Goal: Task Accomplishment & Management: Use online tool/utility

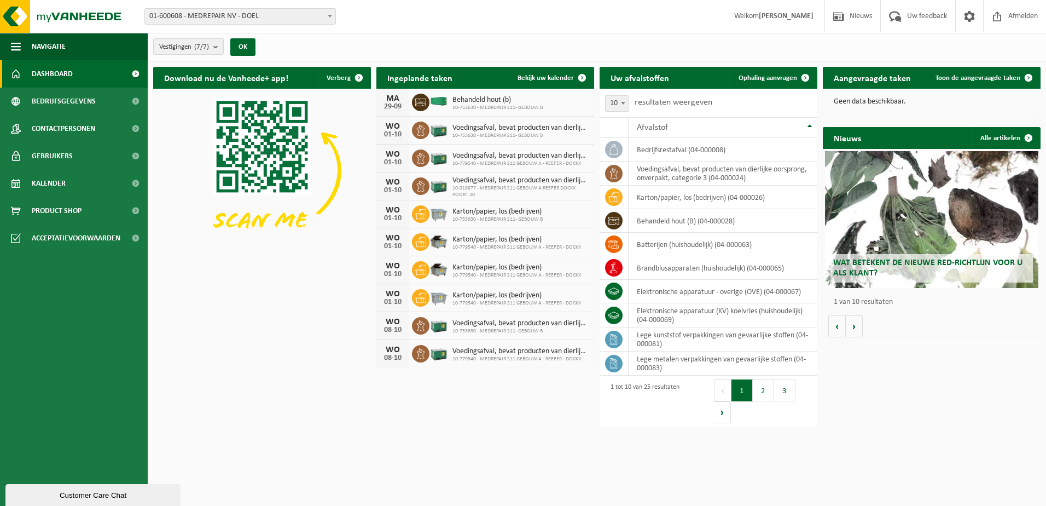
click at [230, 17] on span "01-600608 - MEDREPAIR NV - DOEL" at bounding box center [240, 16] width 190 height 15
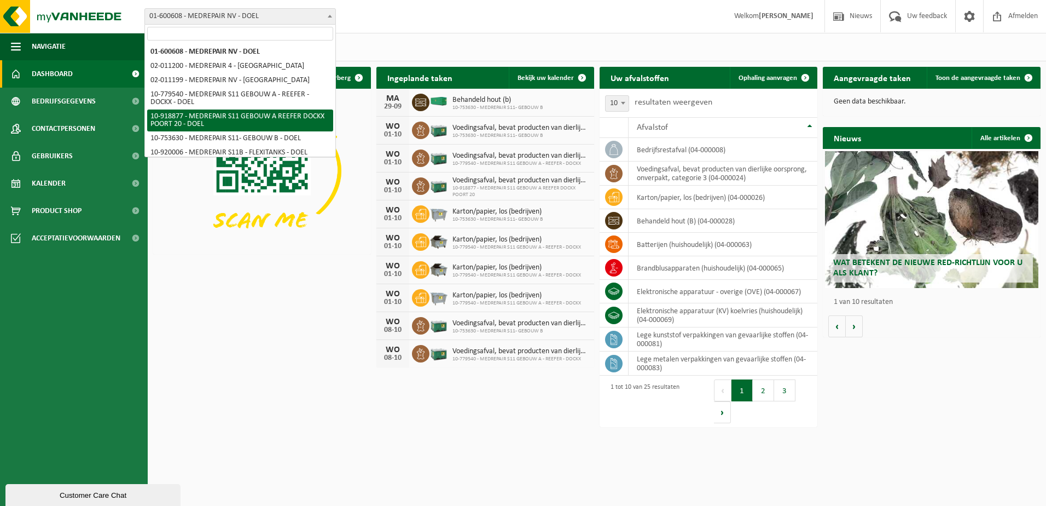
select select "128754"
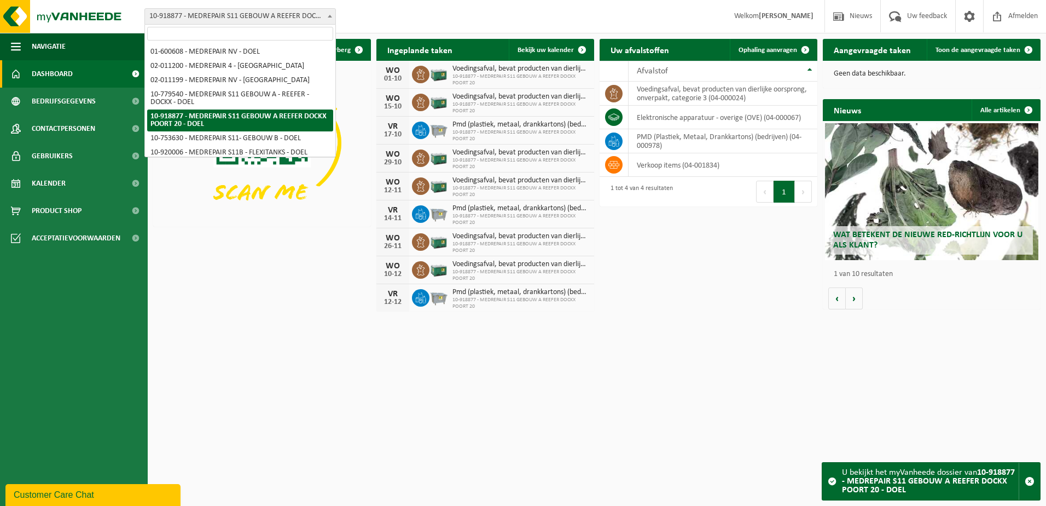
click at [216, 17] on span "10-918877 - MEDREPAIR S11 GEBOUW A REEFER DOCKX POORT 20 - DOEL" at bounding box center [240, 16] width 190 height 15
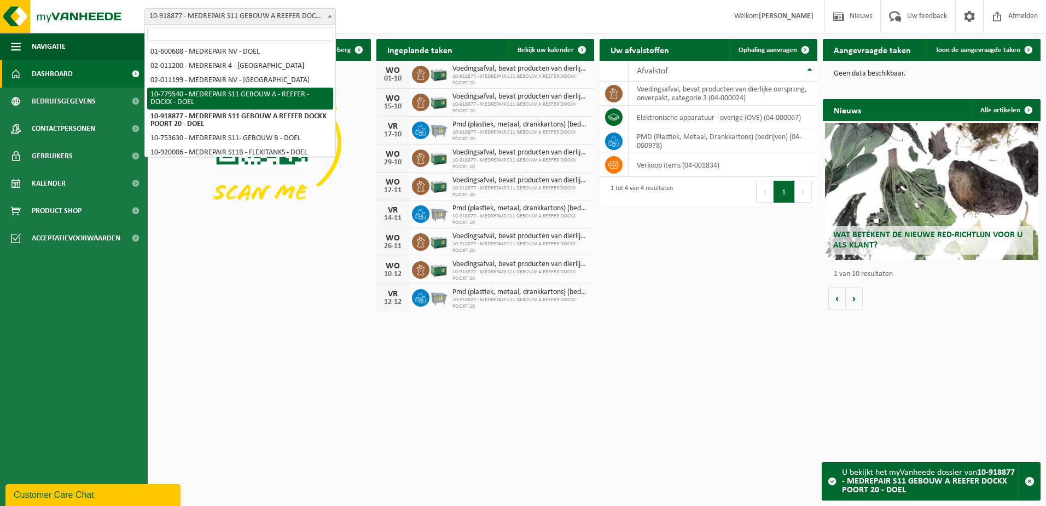
select select "25313"
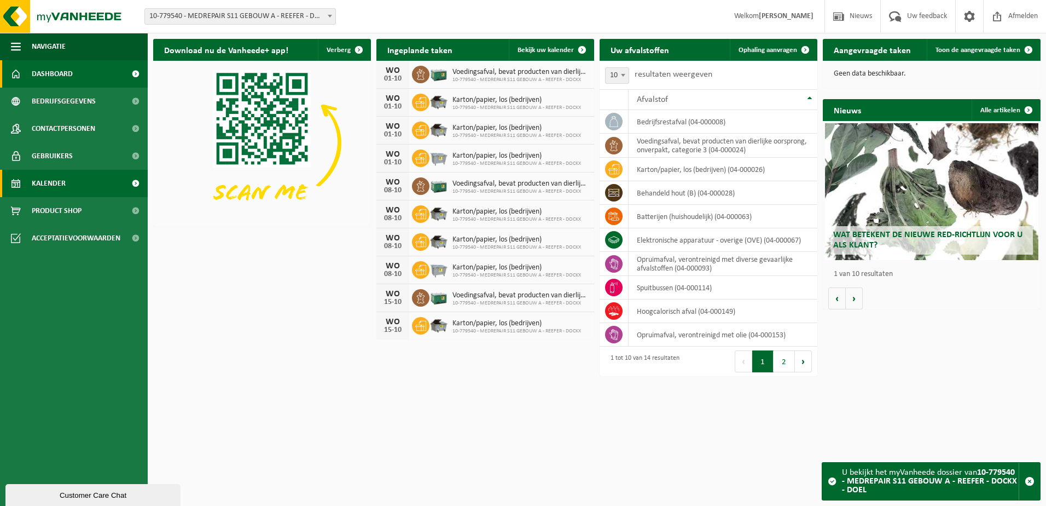
click at [53, 188] on span "Kalender" at bounding box center [49, 183] width 34 height 27
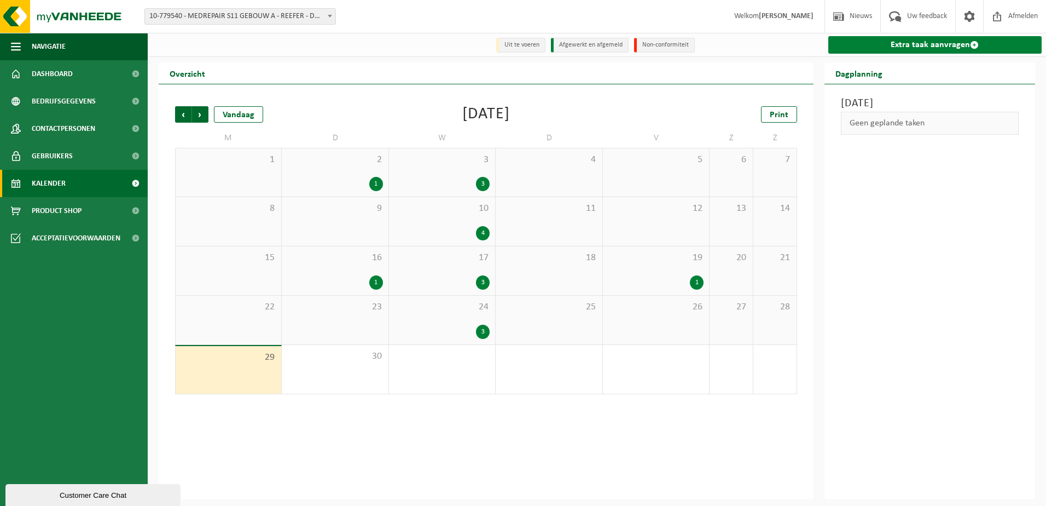
click at [918, 42] on link "Extra taak aanvragen" at bounding box center [935, 45] width 214 height 18
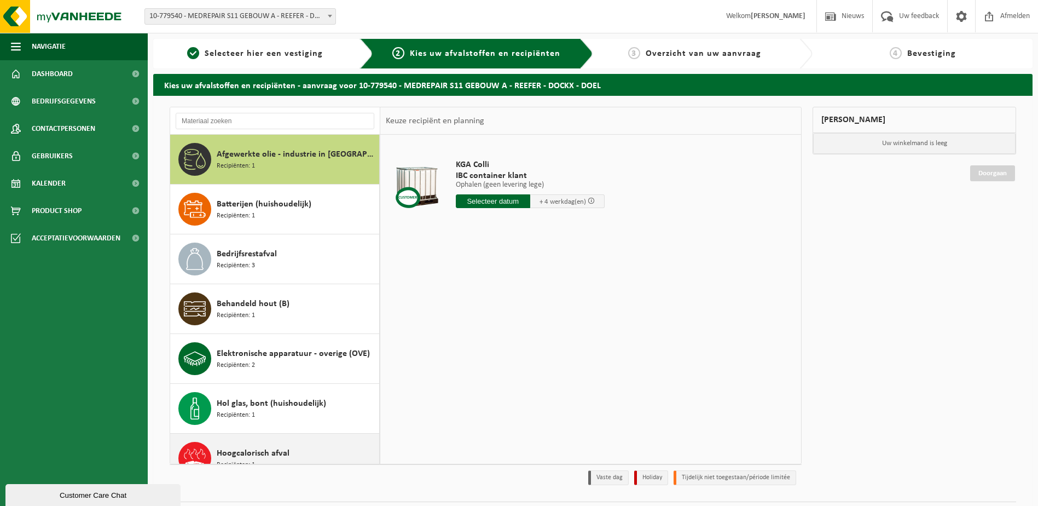
click at [245, 457] on span "Hoogcalorisch afval" at bounding box center [253, 452] width 73 height 13
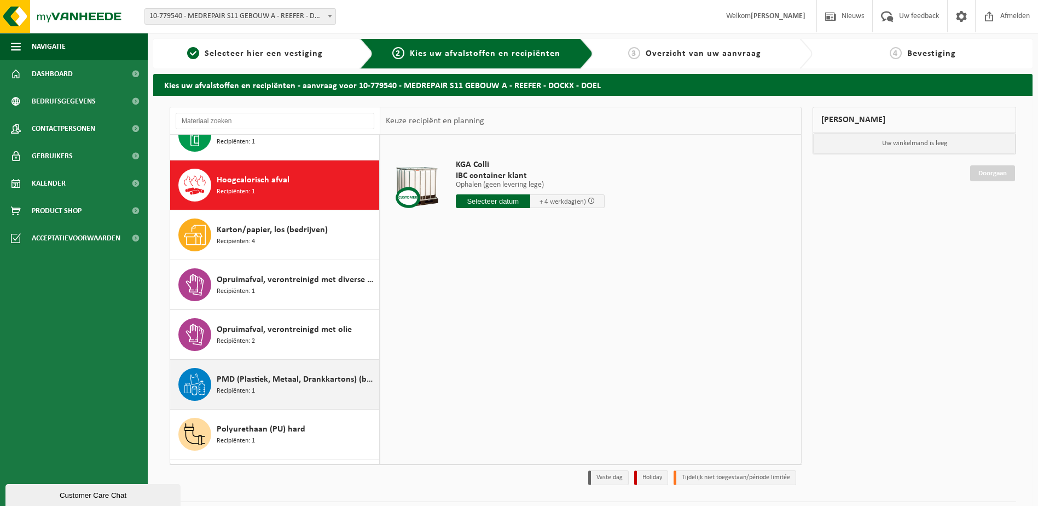
scroll to position [299, 0]
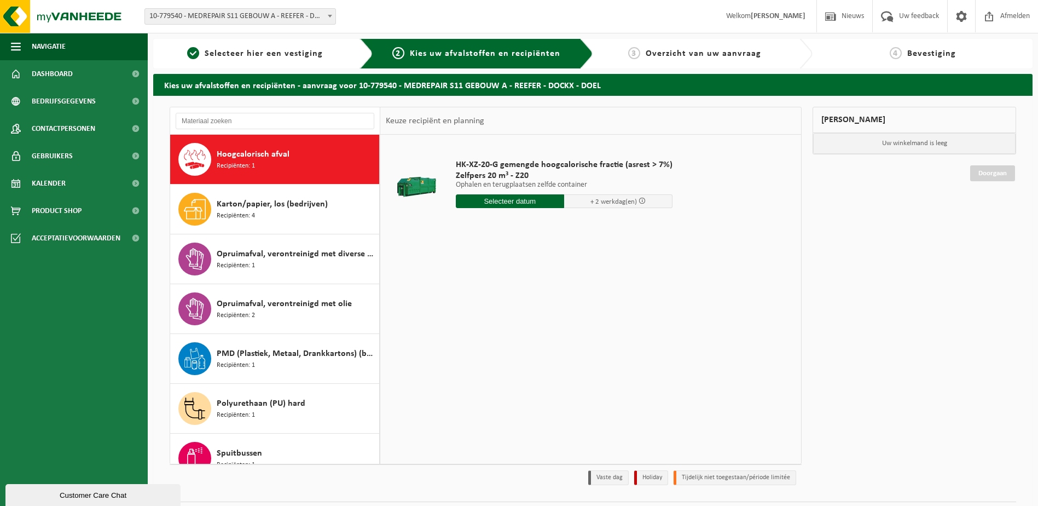
click at [505, 200] on input "text" at bounding box center [510, 201] width 108 height 14
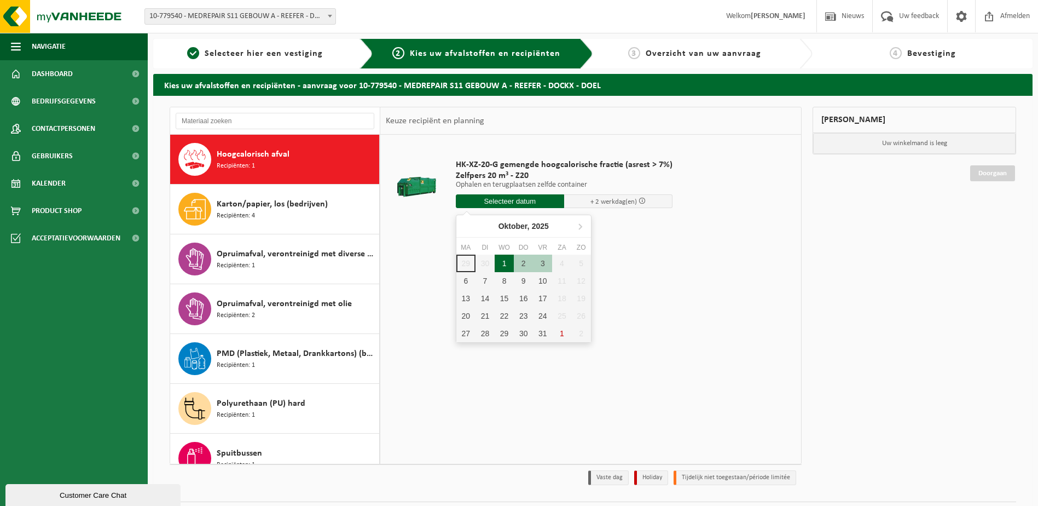
click at [504, 264] on div "1" at bounding box center [504, 263] width 19 height 18
type input "Van 2025-10-01"
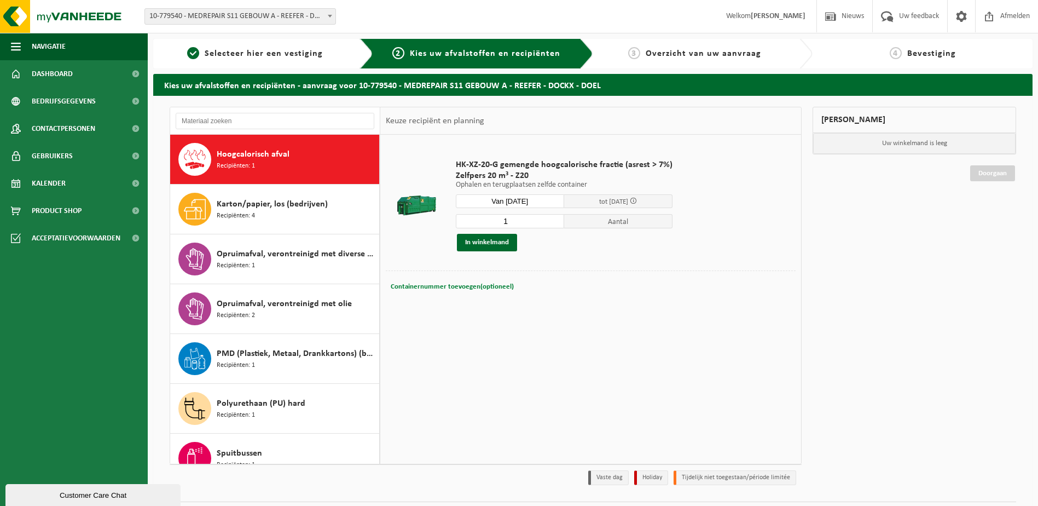
click at [448, 287] on span "Containernummer toevoegen(optioneel)" at bounding box center [452, 286] width 123 height 7
type input "Z20-618"
click at [483, 244] on button "In winkelmand" at bounding box center [487, 243] width 60 height 18
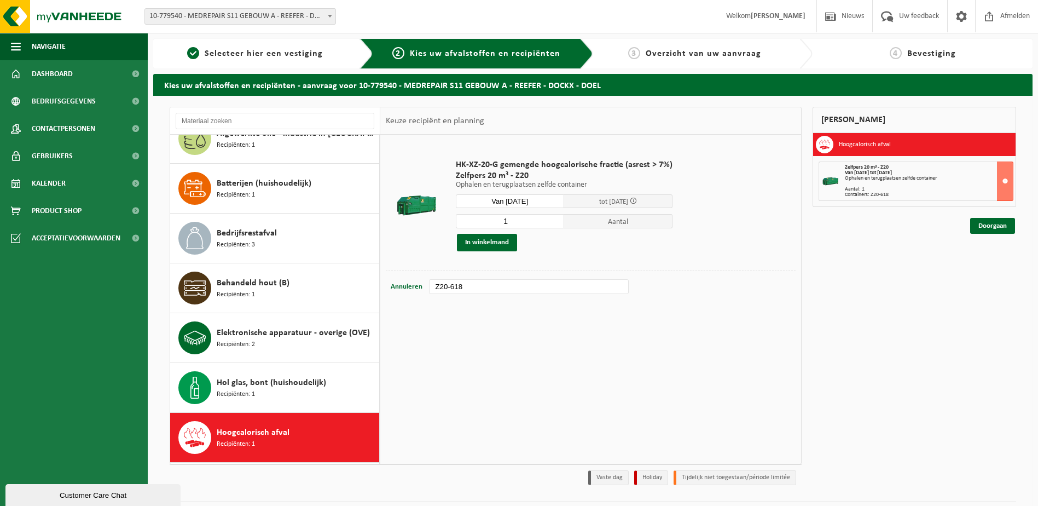
scroll to position [0, 0]
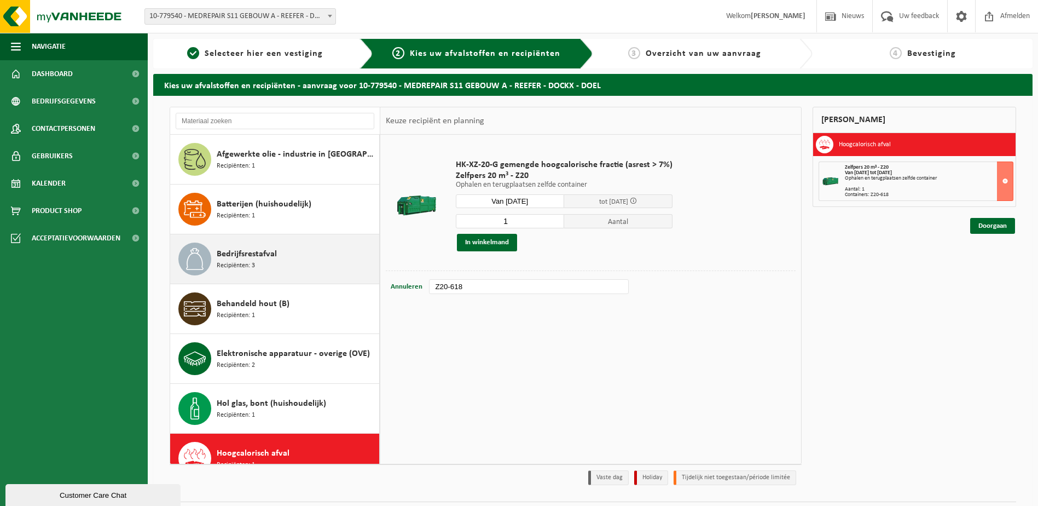
click at [223, 262] on span "Recipiënten: 3" at bounding box center [236, 265] width 38 height 10
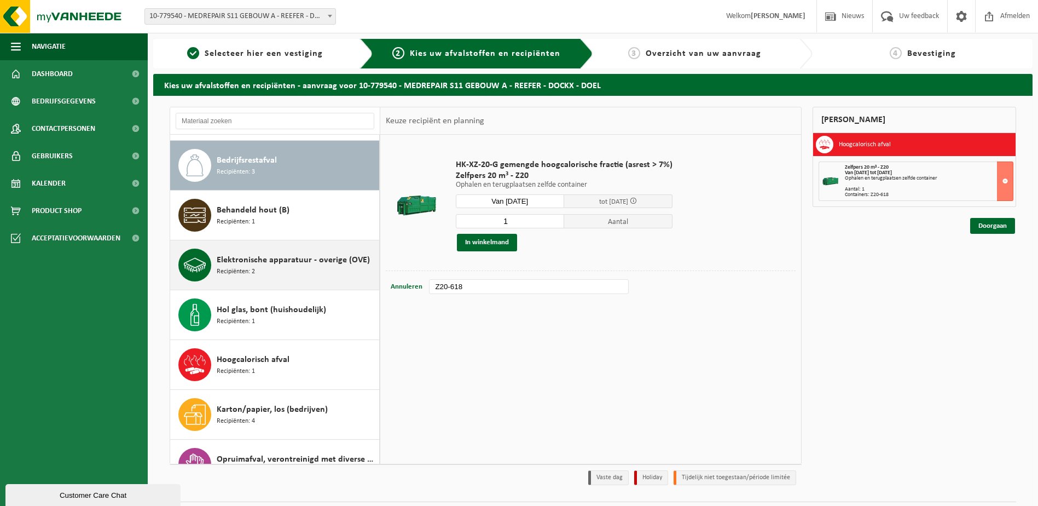
scroll to position [100, 0]
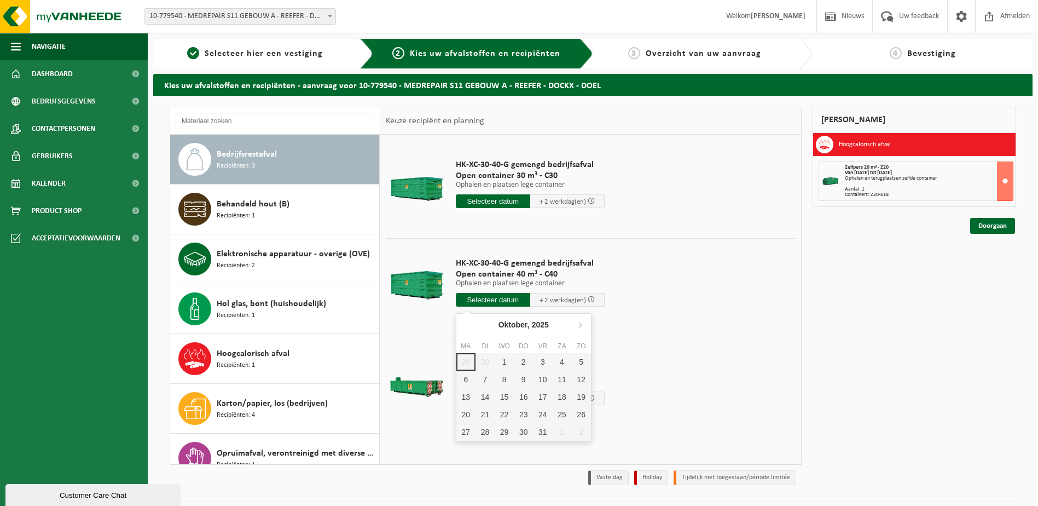
click at [480, 301] on input "text" at bounding box center [493, 300] width 74 height 14
click at [504, 363] on div "1" at bounding box center [504, 362] width 19 height 18
type input "Van 2025-10-01"
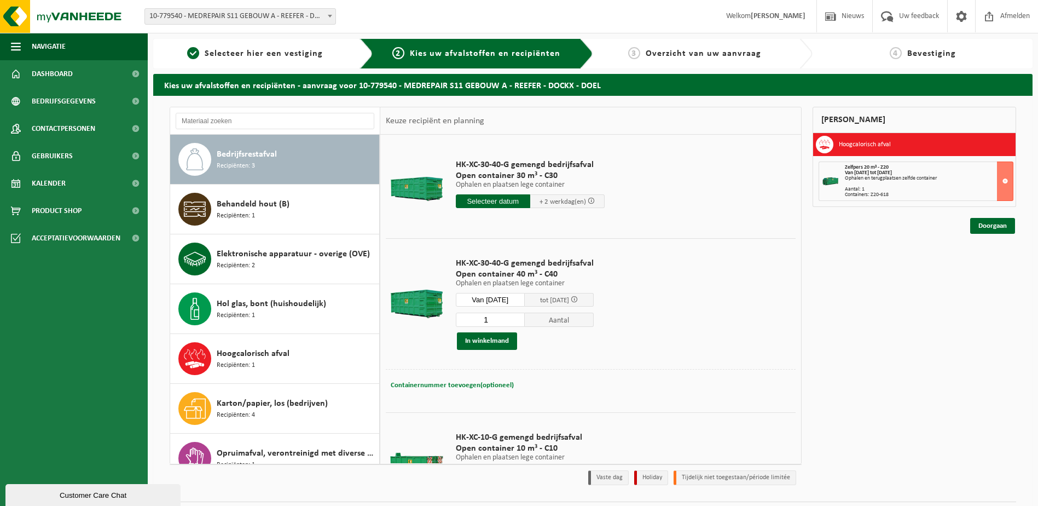
click at [439, 385] on span "Containernummer toevoegen(optioneel)" at bounding box center [452, 384] width 123 height 7
type input "C40-1969"
click at [477, 342] on button "In winkelmand" at bounding box center [487, 341] width 60 height 18
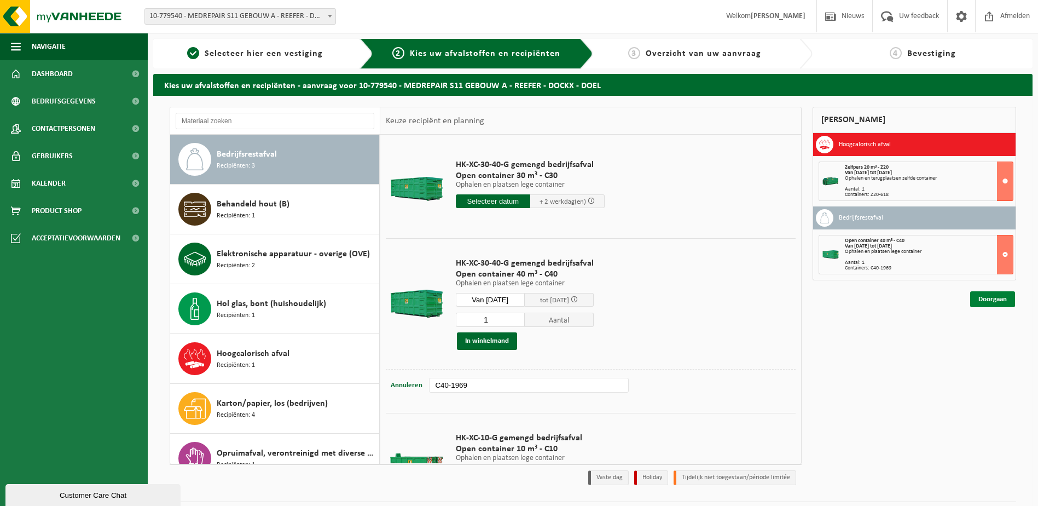
click at [989, 300] on link "Doorgaan" at bounding box center [992, 299] width 45 height 16
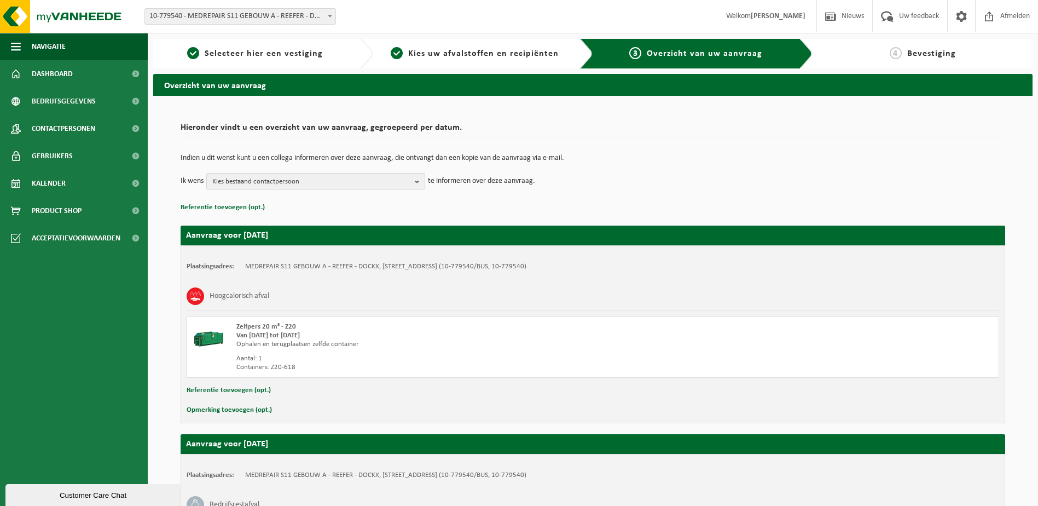
click at [304, 184] on span "Kies bestaand contactpersoon" at bounding box center [311, 181] width 198 height 16
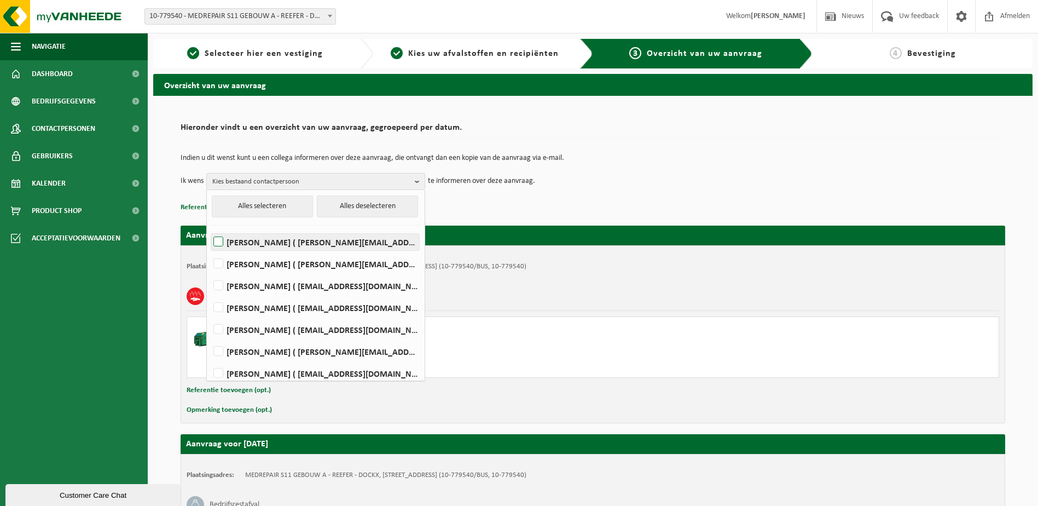
click at [216, 242] on label "BENJAMIN BANNEEL ( benjamin.banneel@medrepair.eu )" at bounding box center [315, 242] width 208 height 16
click at [210, 228] on input "BENJAMIN BANNEEL ( benjamin.banneel@medrepair.eu )" at bounding box center [209, 228] width 1 height 1
checkbox input "true"
click at [221, 329] on label "JOHAN MEYS ( johan.meys@medrepair.eu )" at bounding box center [315, 329] width 208 height 16
click at [210, 316] on input "JOHAN MEYS ( johan.meys@medrepair.eu )" at bounding box center [209, 315] width 1 height 1
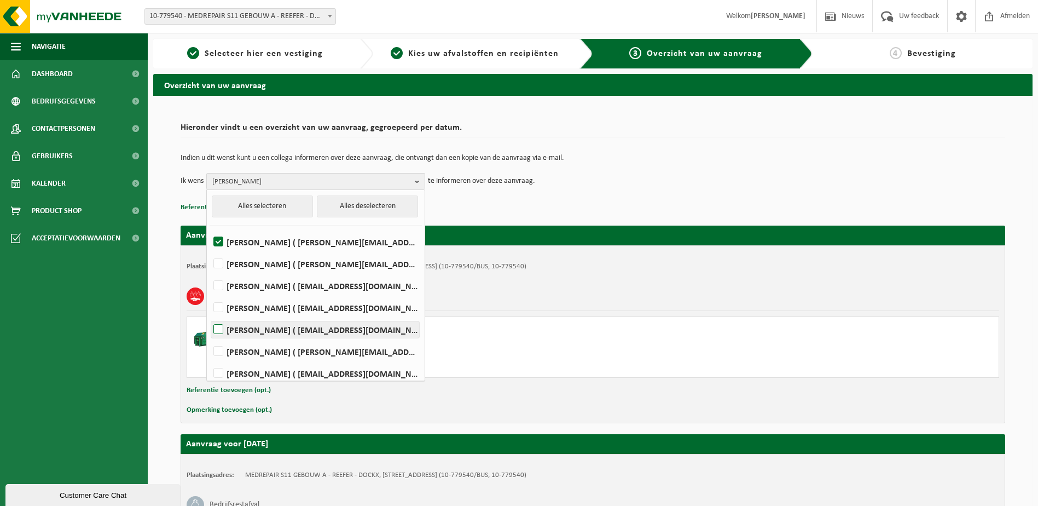
checkbox input "true"
click at [218, 373] on label "SERGE SCHOOFS ( sschoofs@medrepair.eu )" at bounding box center [315, 373] width 208 height 16
click at [210, 359] on input "SERGE SCHOOFS ( sschoofs@medrepair.eu )" at bounding box center [209, 359] width 1 height 1
checkbox input "true"
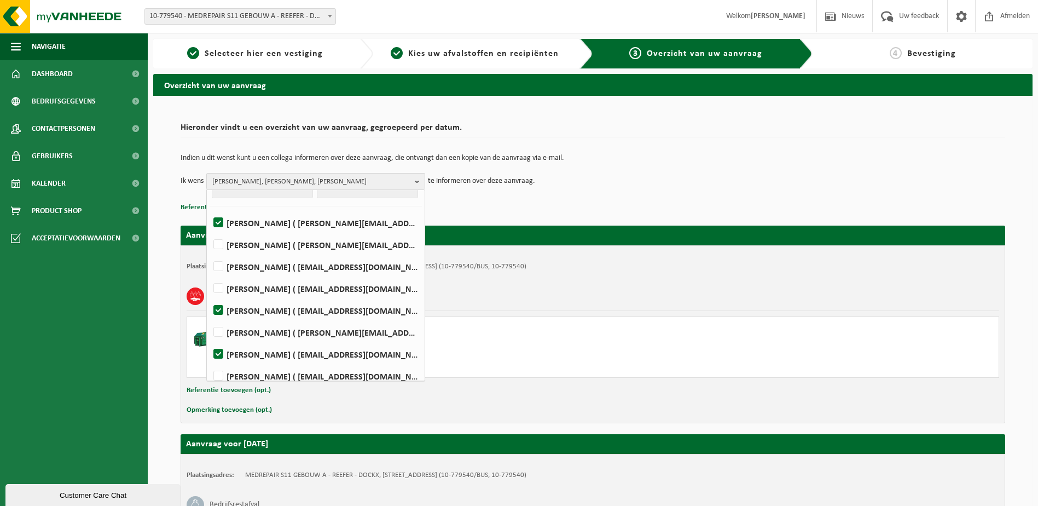
scroll to position [28, 0]
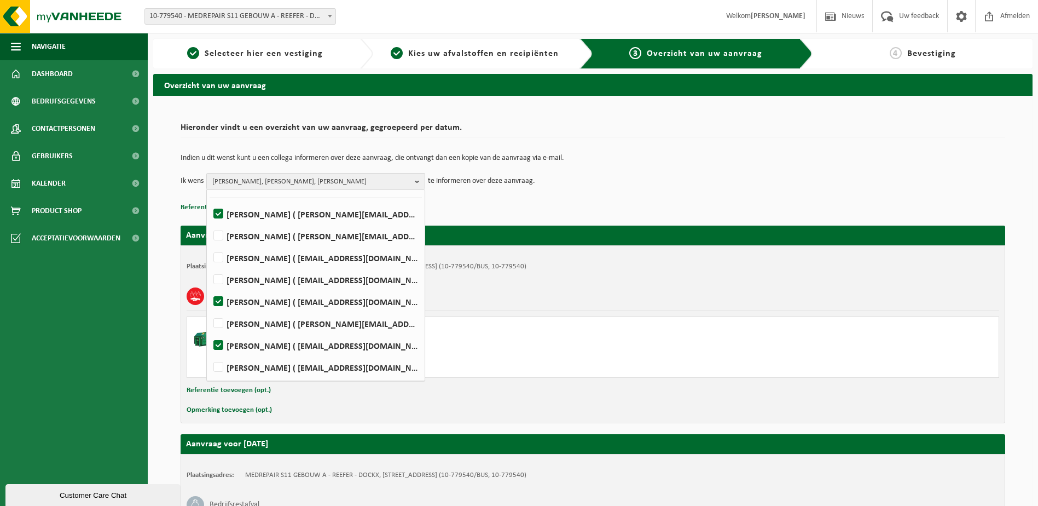
click at [483, 209] on p "Referentie toevoegen (opt.)" at bounding box center [593, 207] width 824 height 14
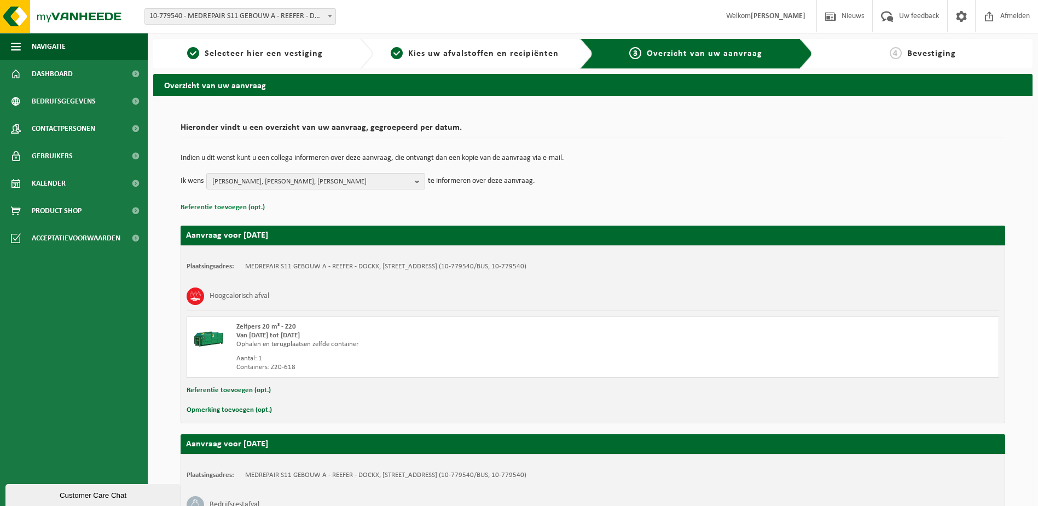
click at [234, 205] on button "Referentie toevoegen (opt.)" at bounding box center [223, 207] width 84 height 14
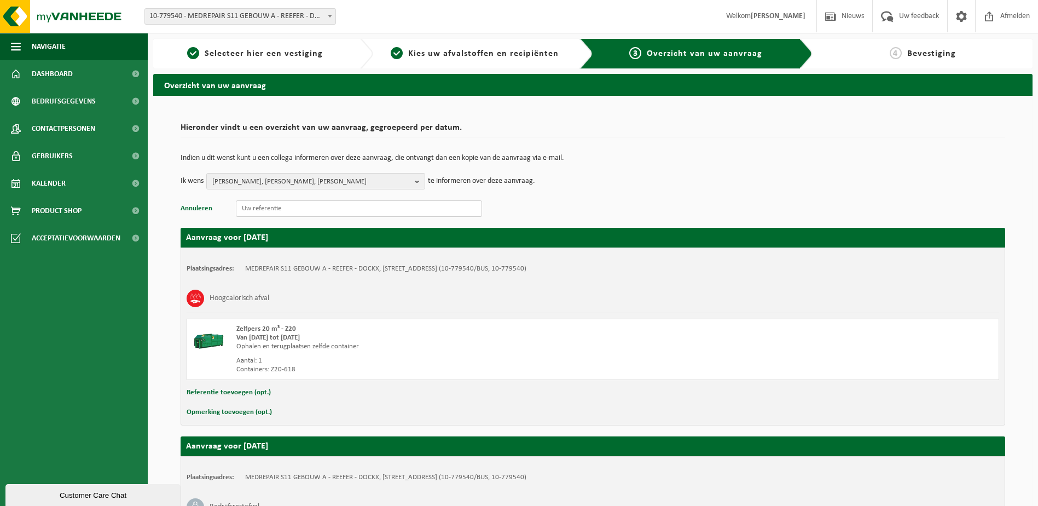
click at [287, 213] on input "text" at bounding box center [359, 208] width 246 height 16
paste input "S11TD.D2133.290920251253"
type input "S11TD.D2133.290920251253"
click at [393, 400] on div "Plaatsingsadres: MEDREPAIR S11 GEBOUW A - REEFER - DOCKX, 9130 DOEL, SINT ANTON…" at bounding box center [593, 336] width 824 height 178
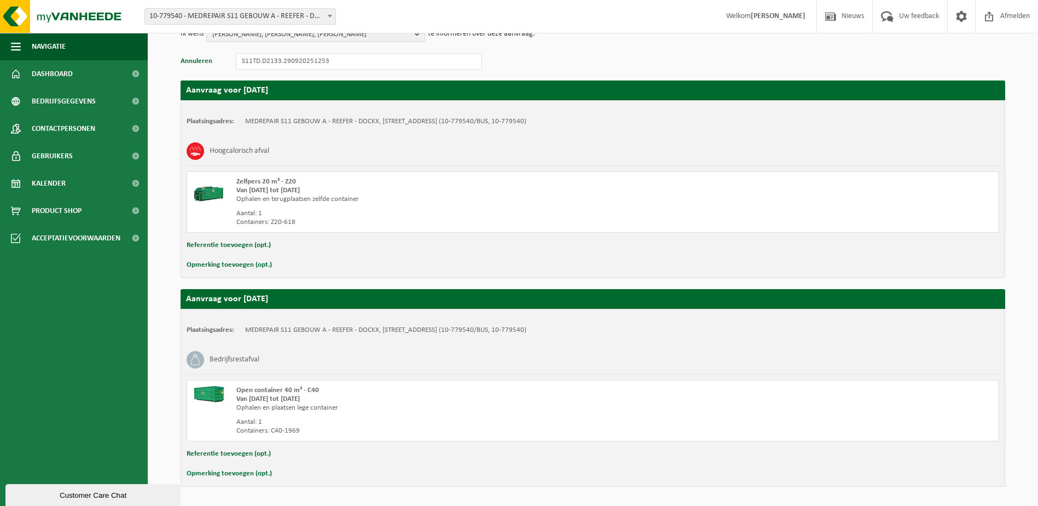
scroll to position [183, 0]
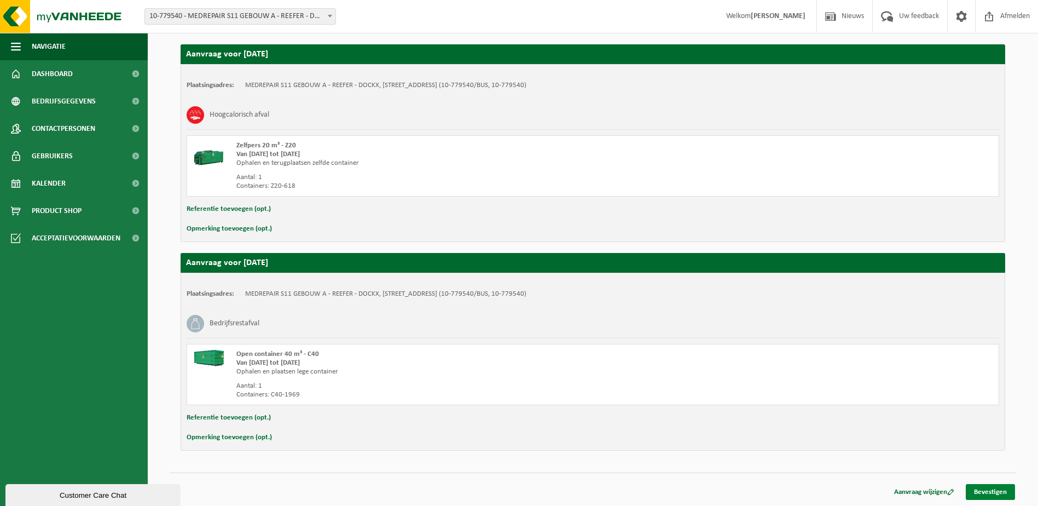
click at [978, 491] on link "Bevestigen" at bounding box center [990, 492] width 49 height 16
